Goal: Task Accomplishment & Management: Use online tool/utility

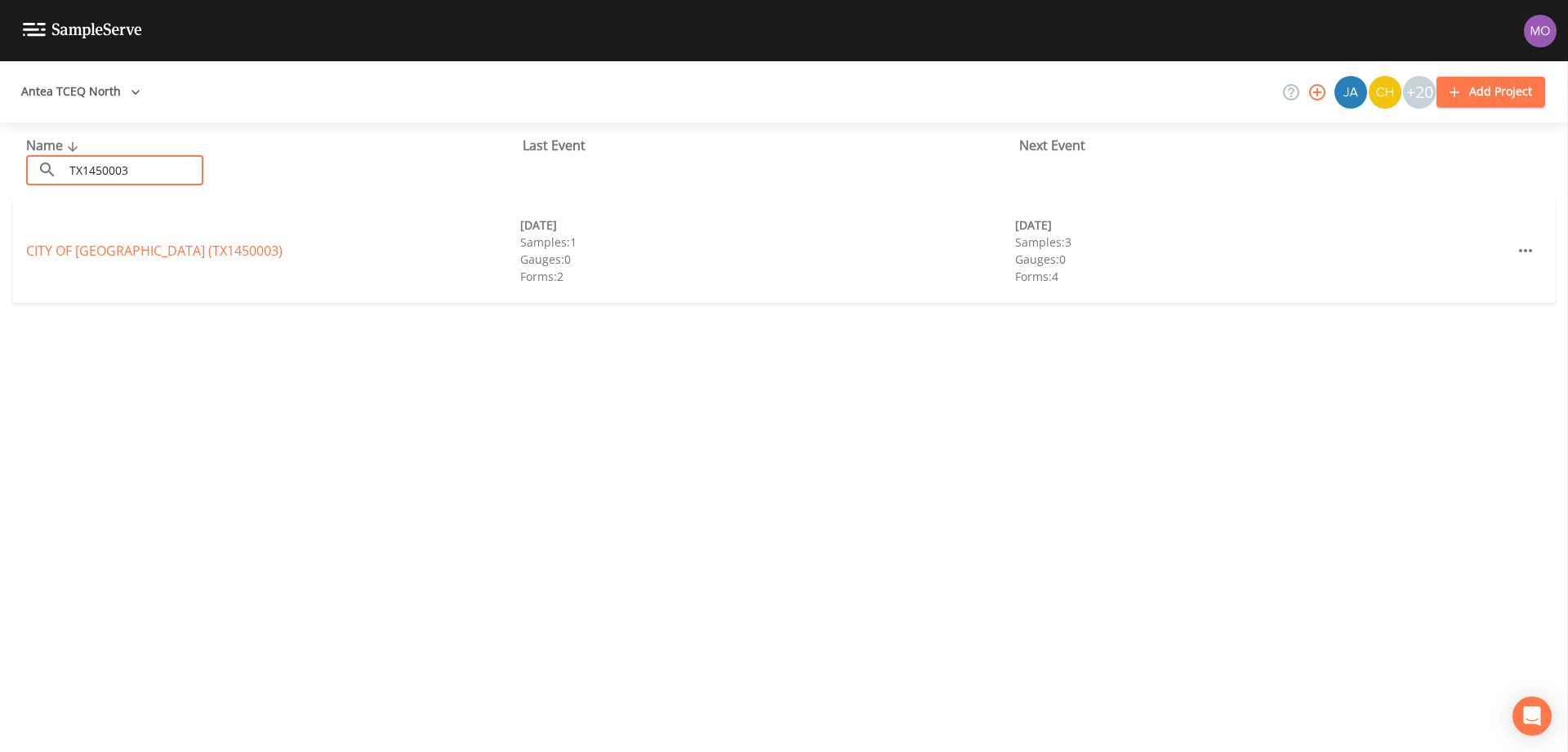
type input "TX1450003"
click at [55, 247] on link "CITY OF OAKWOOD (TX1450003)" at bounding box center [155, 250] width 256 height 18
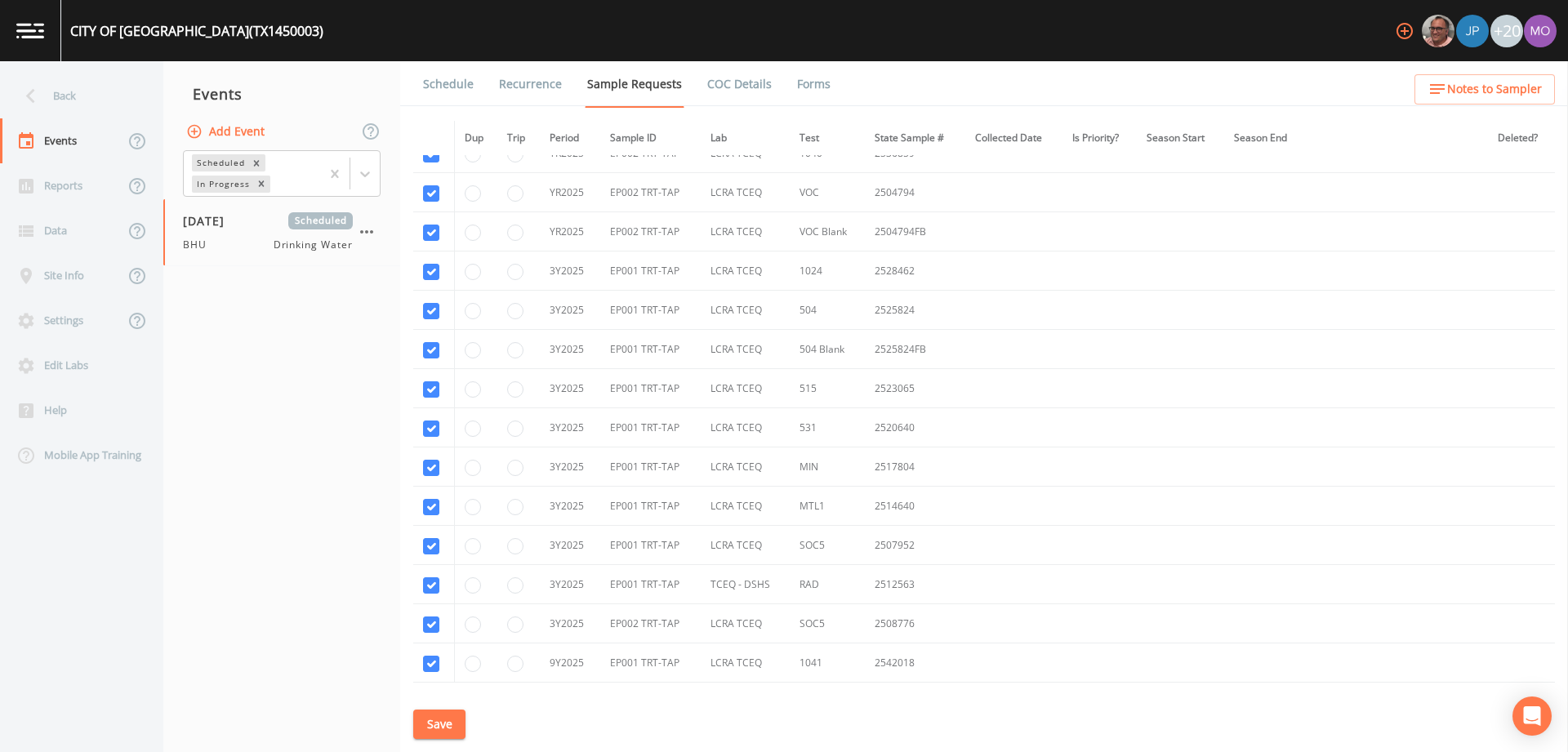
scroll to position [1316, 0]
click at [512, 545] on input "radio" at bounding box center [515, 545] width 17 height 17
radio input "true"
click at [474, 428] on input "radio" at bounding box center [473, 427] width 17 height 17
radio input "true"
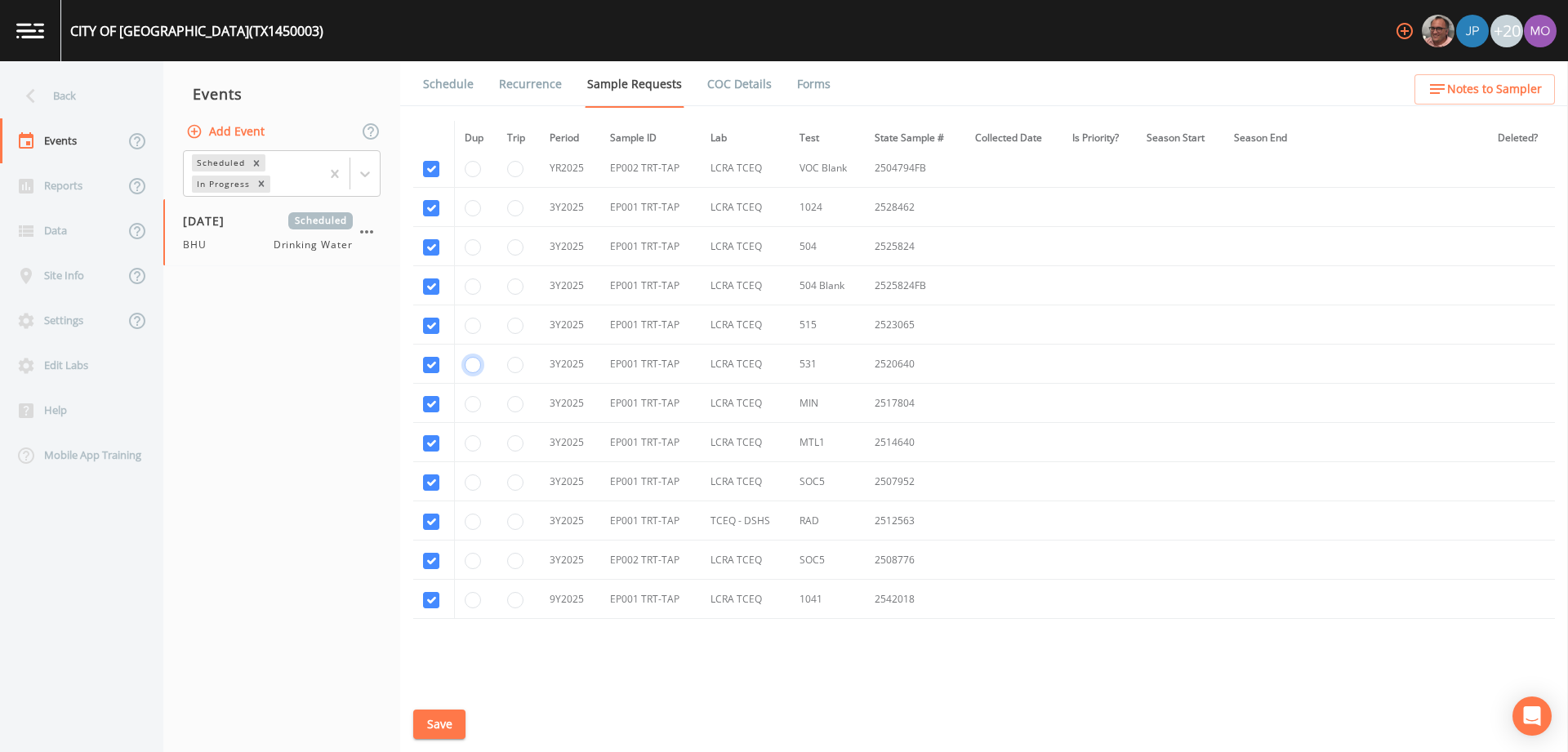
scroll to position [1380, 0]
click at [517, 561] on input "radio" at bounding box center [515, 559] width 17 height 17
radio input "true"
click at [515, 487] on input "radio" at bounding box center [515, 480] width 17 height 17
radio input "false"
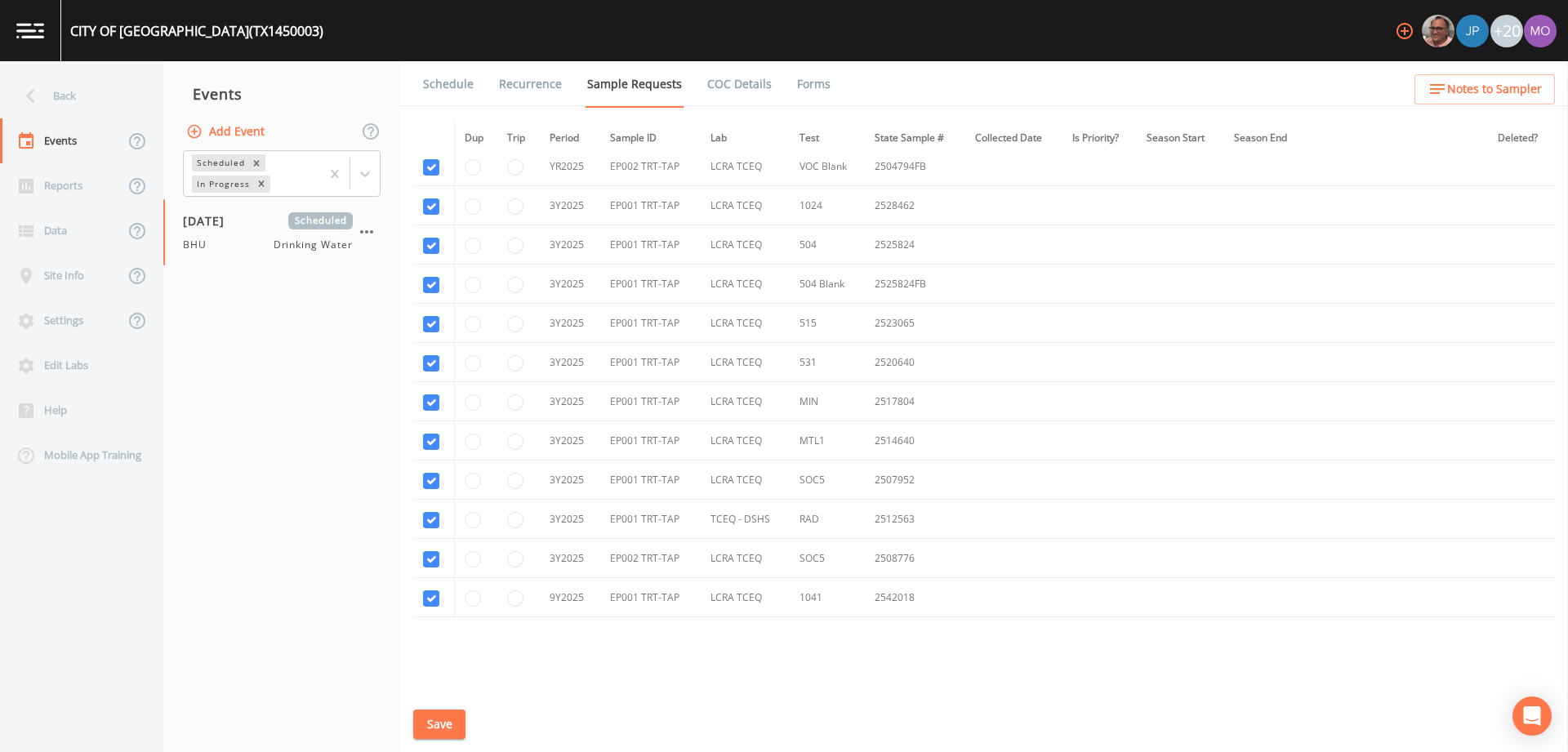
click at [433, 723] on button "Save" at bounding box center [439, 724] width 52 height 31
